Goal: Transaction & Acquisition: Download file/media

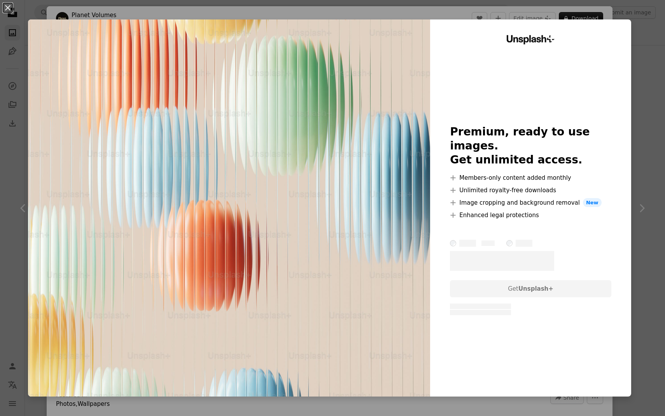
scroll to position [11729, 0]
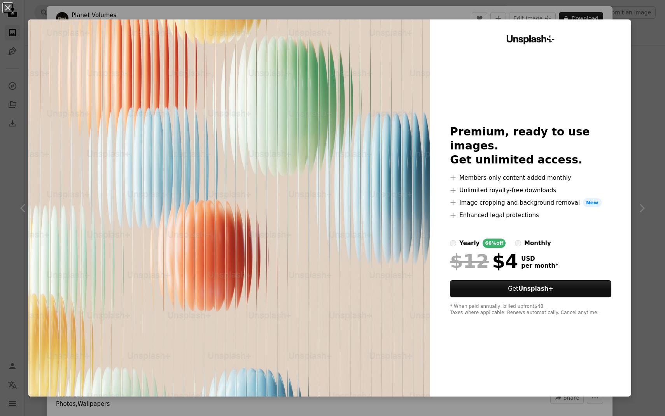
click at [2, 124] on div "An X shape Unsplash+ Premium, ready to use images. Get unlimited access. A plus…" at bounding box center [332, 208] width 665 height 416
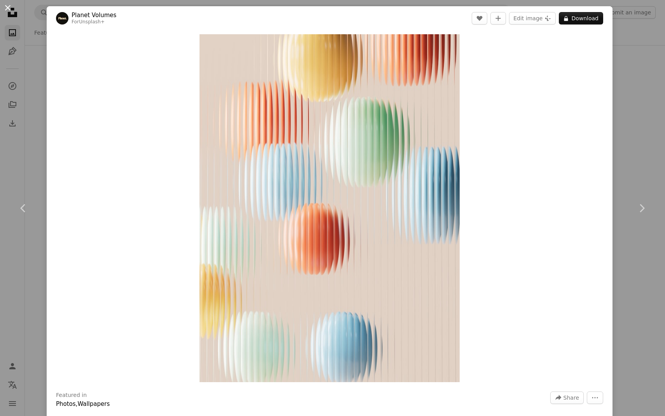
click at [10, 12] on button "An X shape" at bounding box center [7, 7] width 9 height 9
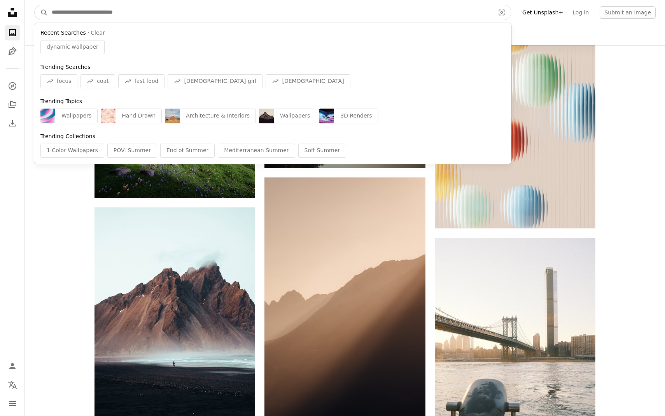
click at [98, 8] on input "Find visuals sitewide" at bounding box center [270, 12] width 444 height 15
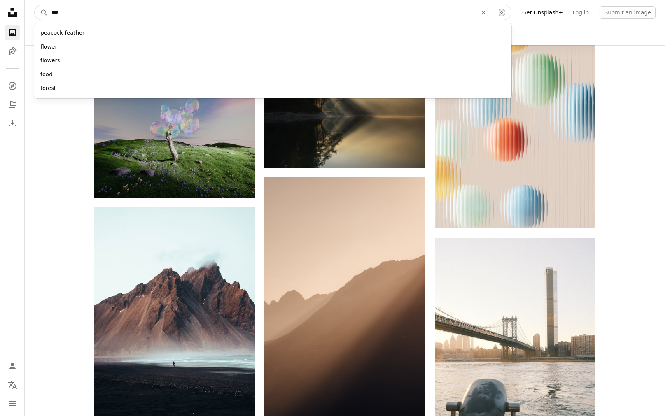
type input "****"
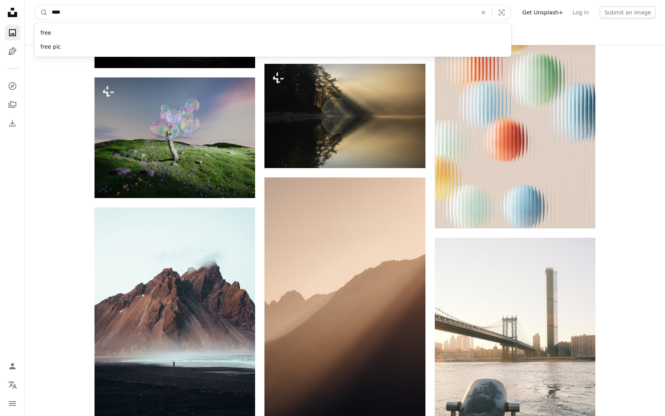
click button "A magnifying glass" at bounding box center [41, 12] width 13 height 15
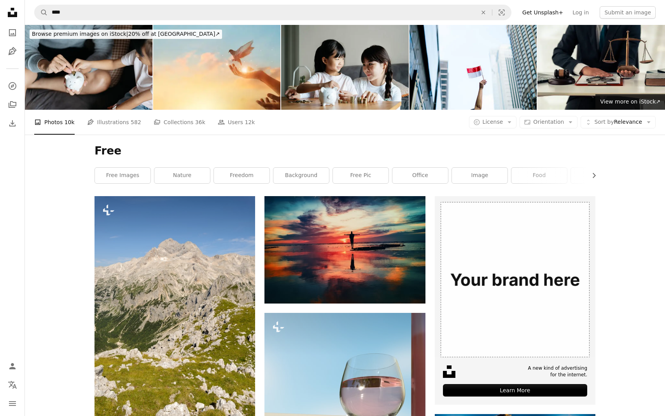
click at [128, 185] on div "Free Chevron right free images nature freedom background free pic office image …" at bounding box center [345, 165] width 520 height 61
click at [129, 175] on link "free images" at bounding box center [123, 176] width 56 height 16
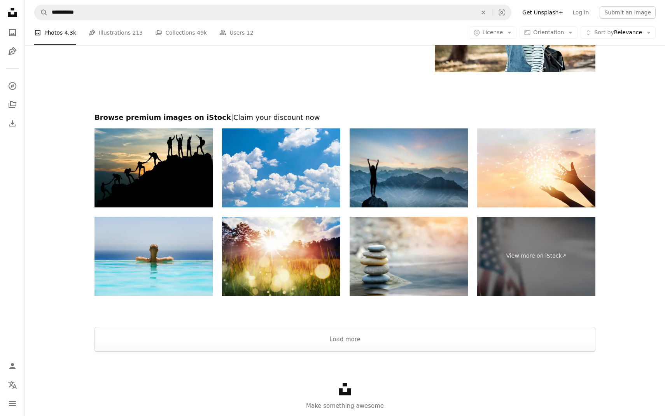
scroll to position [1437, 0]
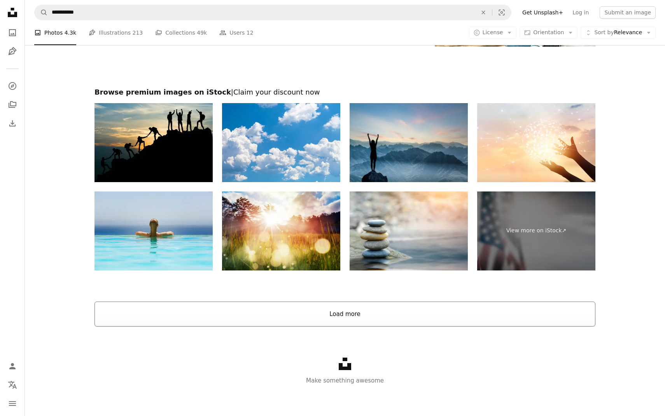
click at [233, 314] on button "Load more" at bounding box center [344, 313] width 501 height 25
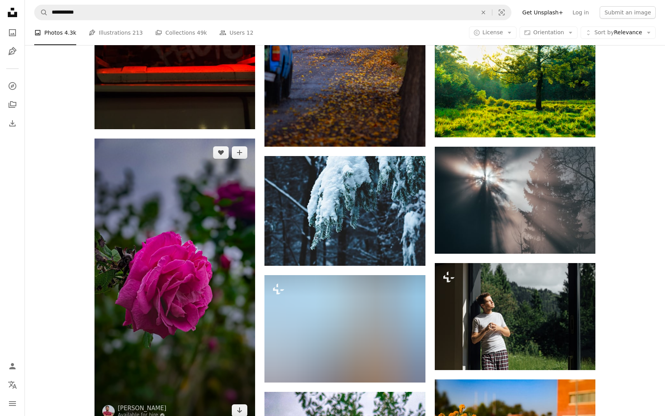
scroll to position [4815, 0]
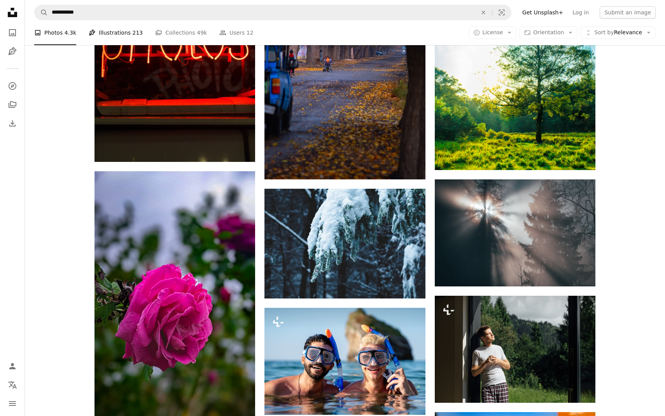
click at [122, 35] on link "Pen Tool Illustrations 213" at bounding box center [116, 32] width 54 height 25
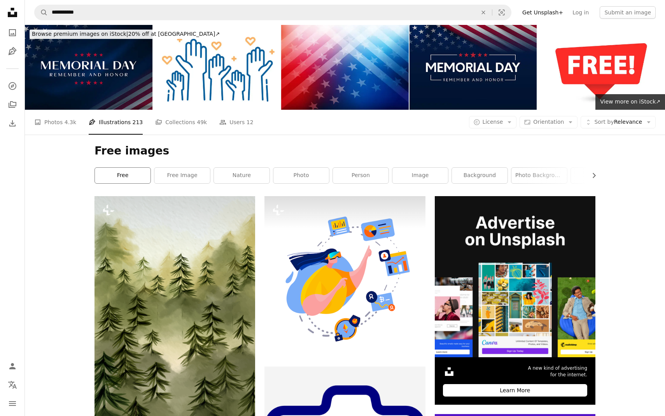
click at [131, 173] on link "free" at bounding box center [123, 176] width 56 height 16
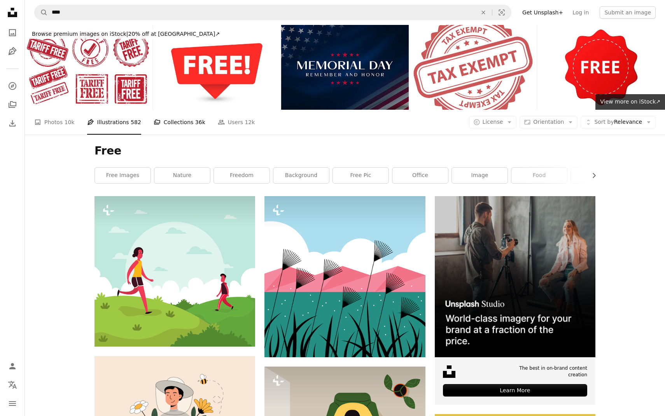
click at [178, 133] on link "A stack of folders Collections 36k" at bounding box center [180, 122] width 52 height 25
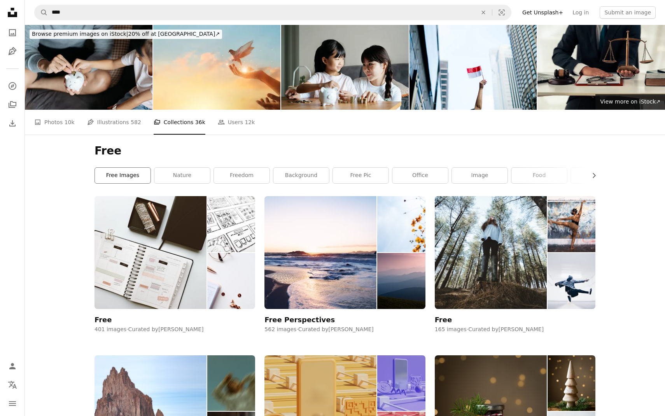
click at [127, 175] on link "free images" at bounding box center [123, 176] width 56 height 16
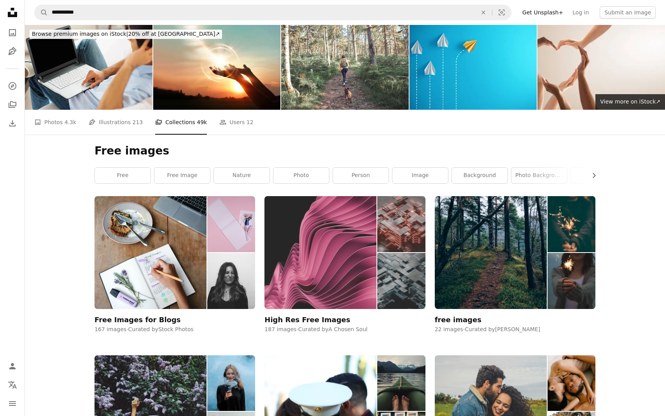
click at [325, 268] on img at bounding box center [320, 252] width 112 height 112
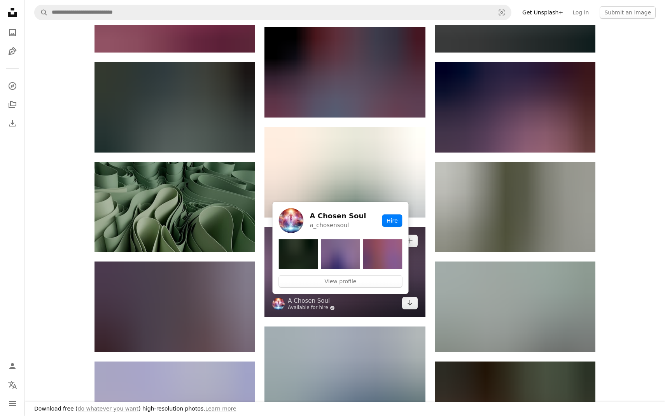
scroll to position [338, 0]
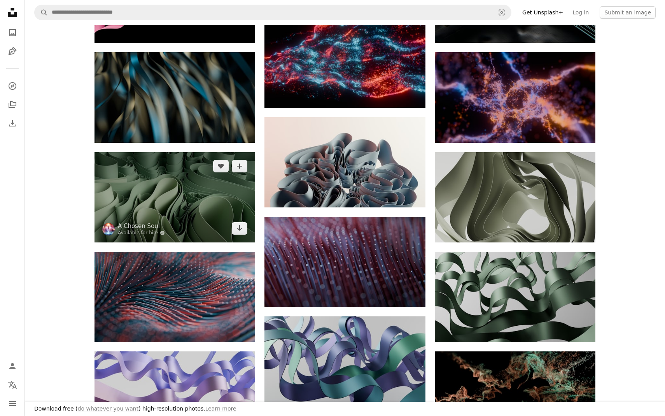
click at [215, 195] on img at bounding box center [174, 197] width 161 height 90
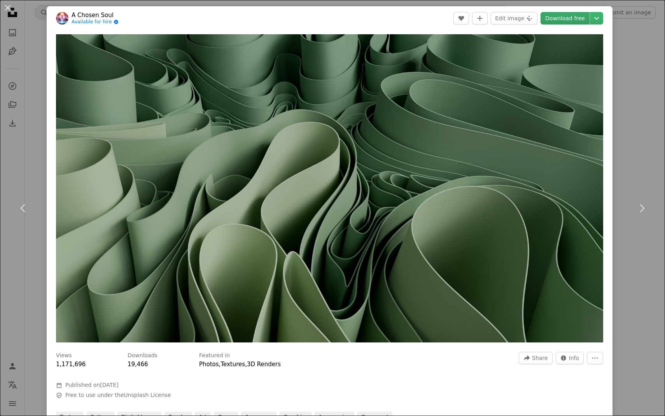
click at [567, 19] on link "Download free" at bounding box center [565, 18] width 49 height 12
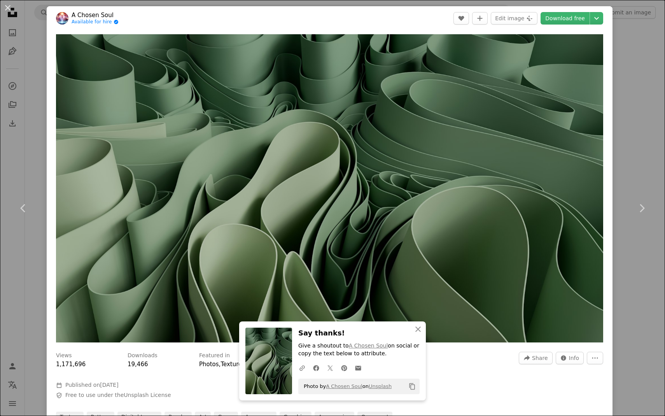
click at [36, 54] on div "An X shape Chevron left Chevron right An X shape Close Say thanks! Give a shout…" at bounding box center [332, 208] width 665 height 416
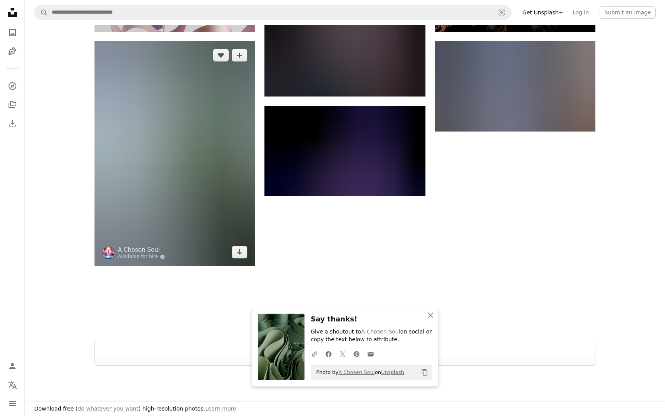
scroll to position [889, 0]
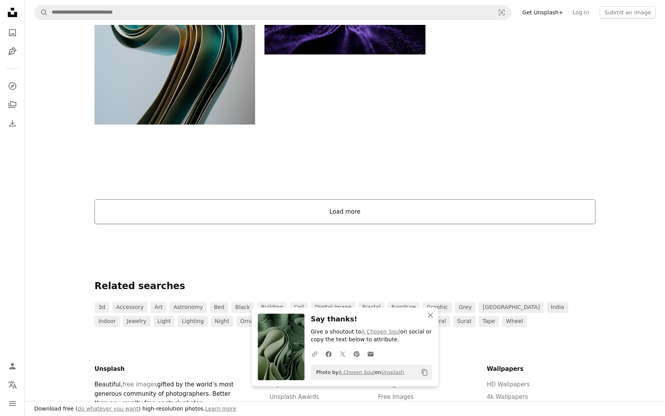
click at [187, 202] on button "Load more" at bounding box center [344, 211] width 501 height 25
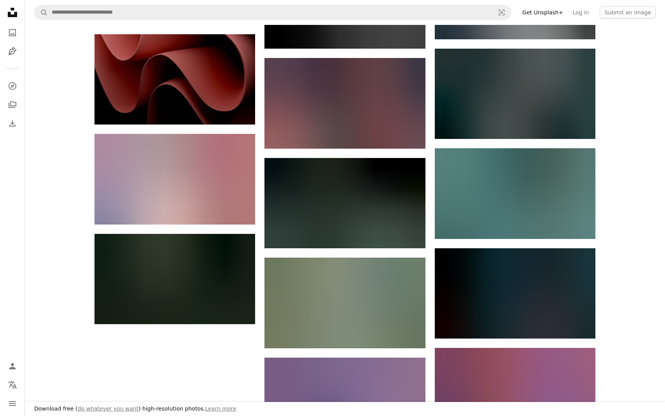
scroll to position [6430, 0]
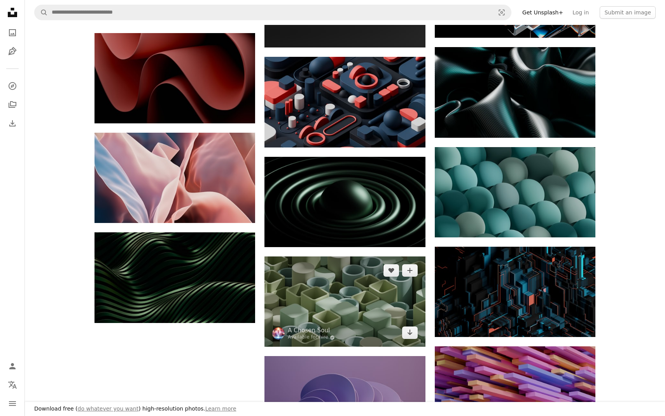
click at [402, 296] on img at bounding box center [344, 301] width 161 height 90
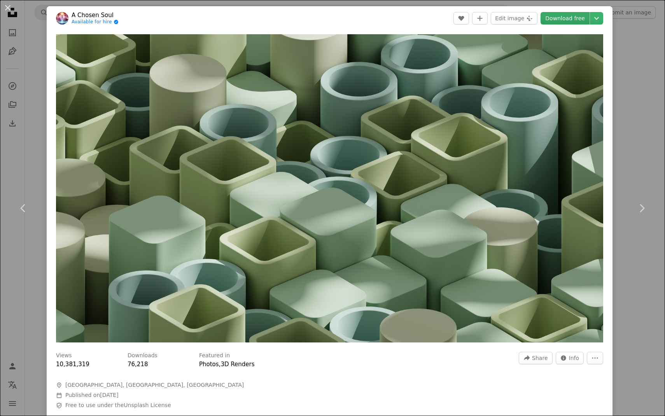
click at [563, 16] on link "Download free" at bounding box center [565, 18] width 49 height 12
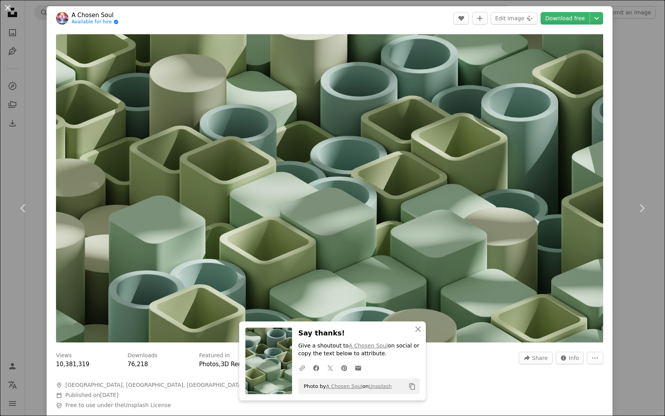
click at [5, 12] on button "An X shape" at bounding box center [7, 7] width 9 height 9
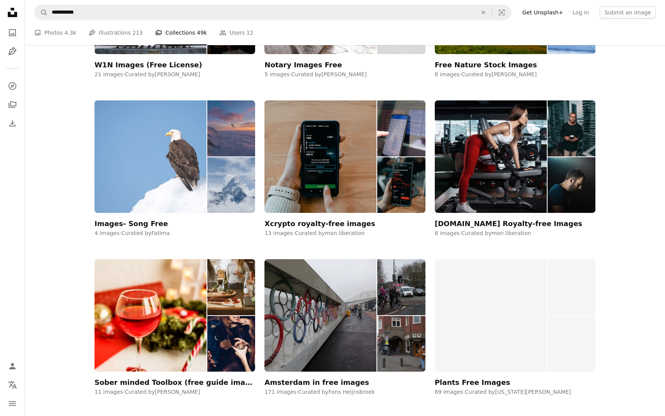
scroll to position [890, 0]
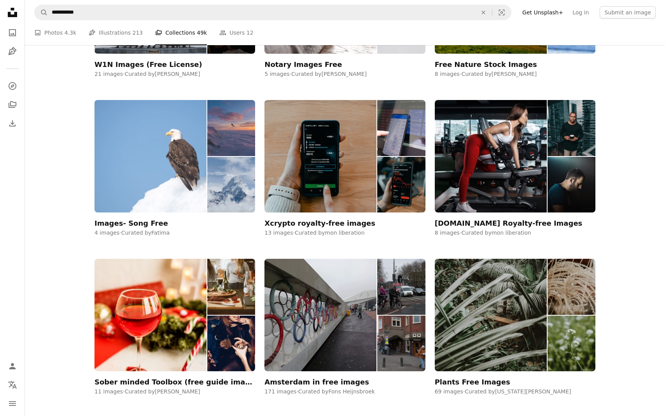
click at [132, 226] on div "Images- Song Free" at bounding box center [130, 223] width 73 height 9
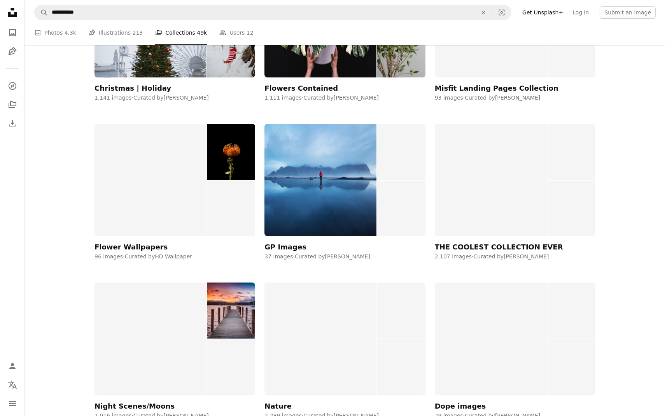
scroll to position [4204, 0]
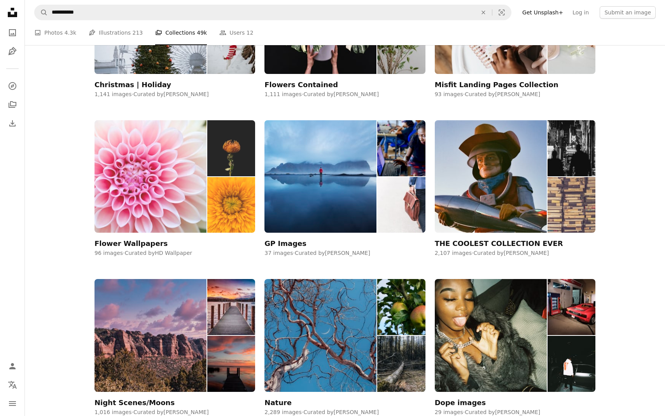
click at [137, 178] on img at bounding box center [150, 176] width 112 height 112
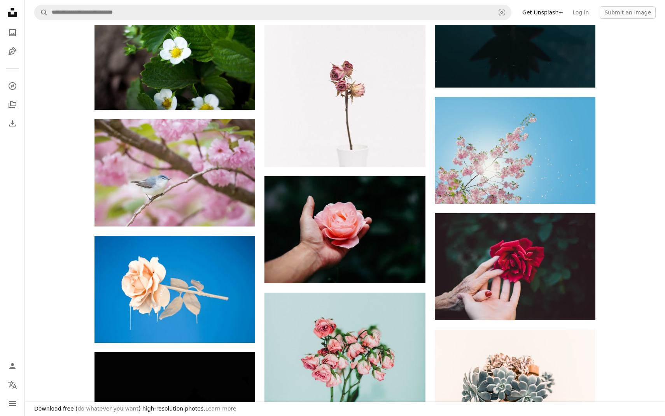
scroll to position [416, 0]
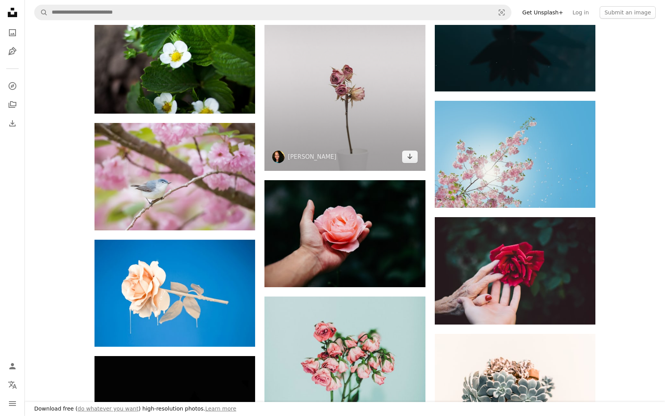
click at [329, 89] on img at bounding box center [344, 58] width 161 height 225
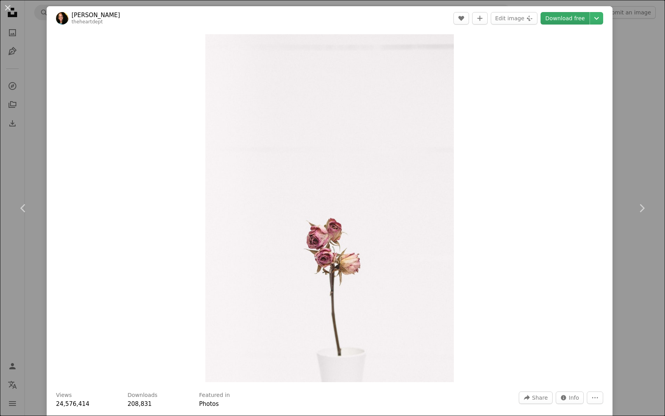
click at [558, 17] on link "Download free" at bounding box center [565, 18] width 49 height 12
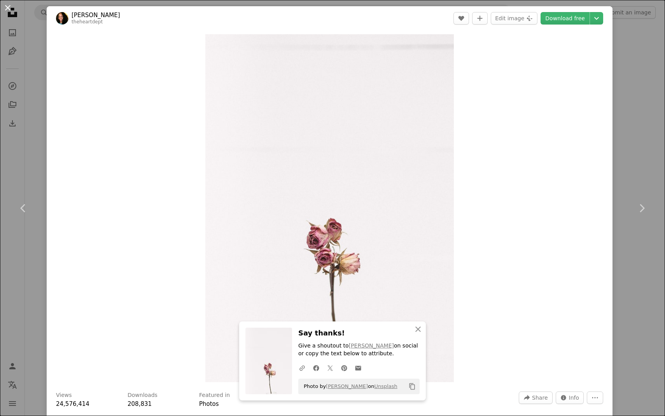
click at [3, 7] on button "An X shape" at bounding box center [7, 7] width 9 height 9
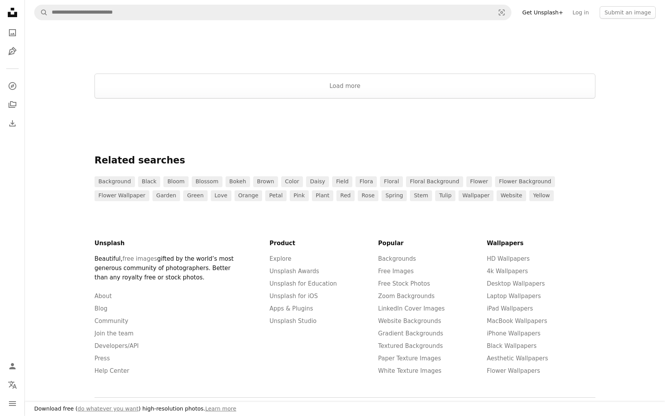
scroll to position [1323, 0]
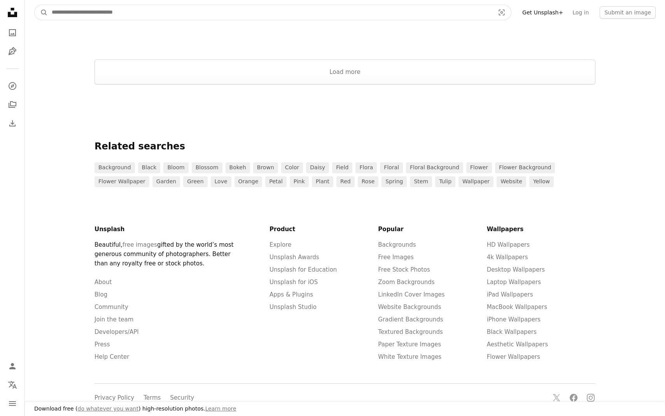
click at [100, 13] on input "Find visuals sitewide" at bounding box center [270, 12] width 444 height 15
type input "**********"
click at [35, 5] on button "A magnifying glass" at bounding box center [41, 12] width 13 height 15
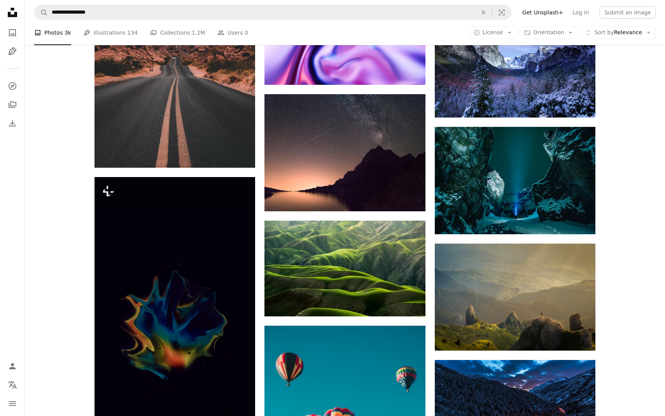
scroll to position [754, 0]
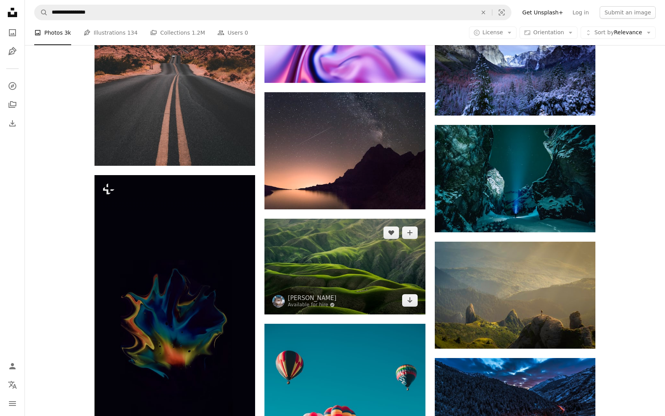
click at [338, 244] on img at bounding box center [344, 267] width 161 height 96
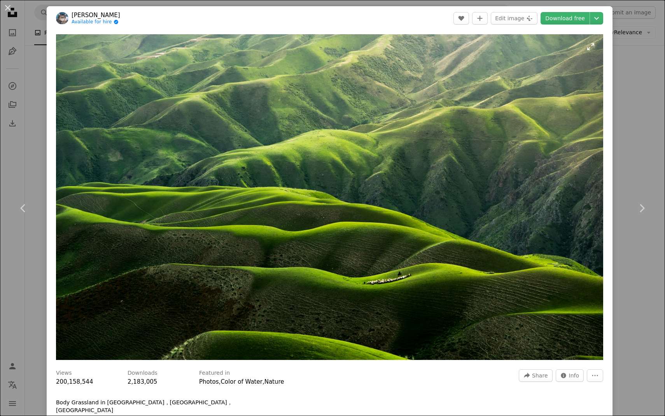
scroll to position [3, 0]
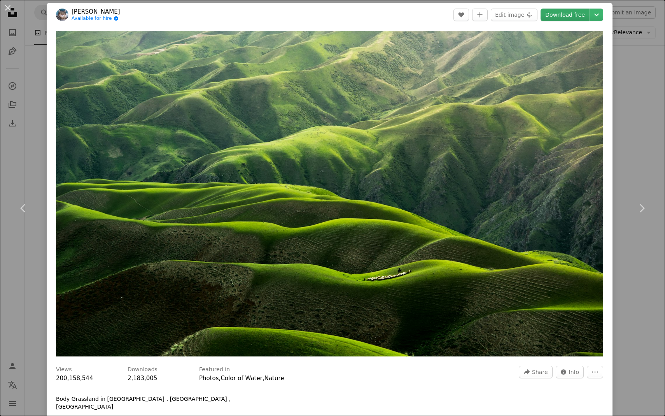
click at [567, 9] on link "Download free" at bounding box center [565, 15] width 49 height 12
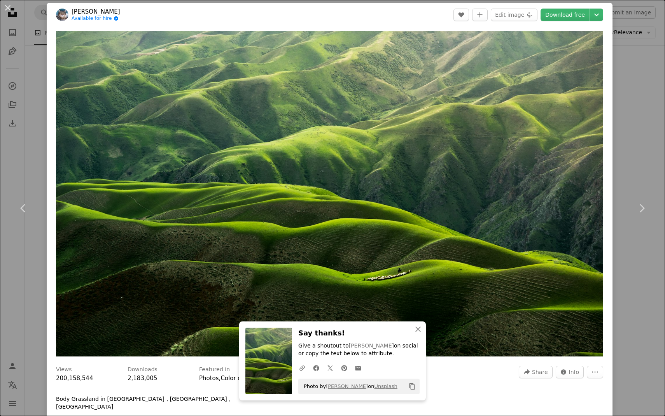
click at [45, 126] on div "An X shape Chevron left Chevron right An X shape Close Say thanks! Give a shout…" at bounding box center [332, 208] width 665 height 416
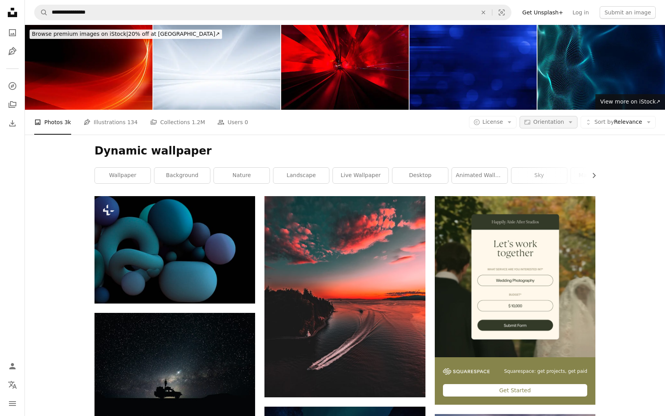
click at [562, 120] on span "Orientation" at bounding box center [548, 122] width 31 height 6
